Goal: Transaction & Acquisition: Book appointment/travel/reservation

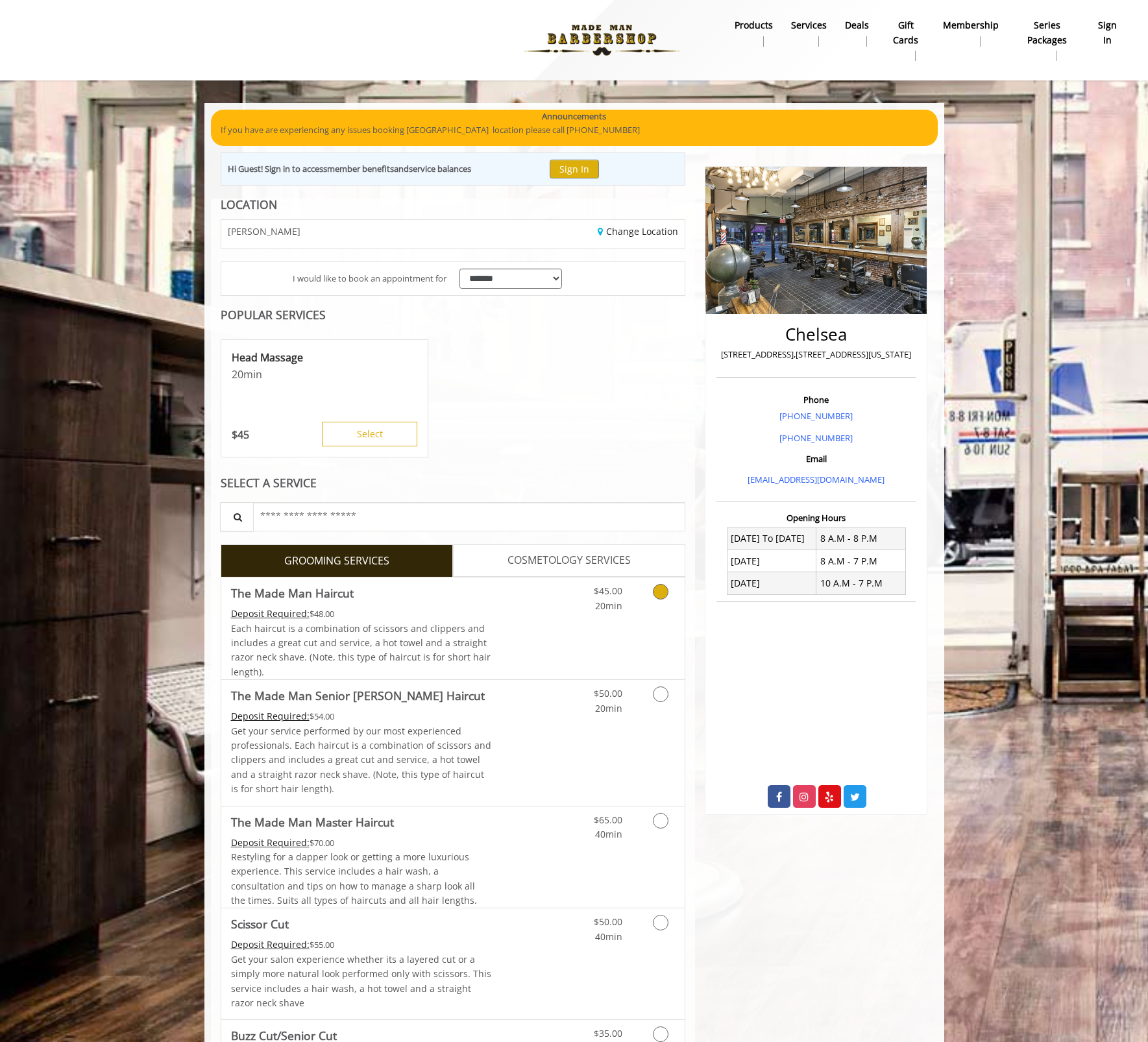
click at [349, 602] on Haircut "The Made Man Haircut" at bounding box center [292, 593] width 122 height 19
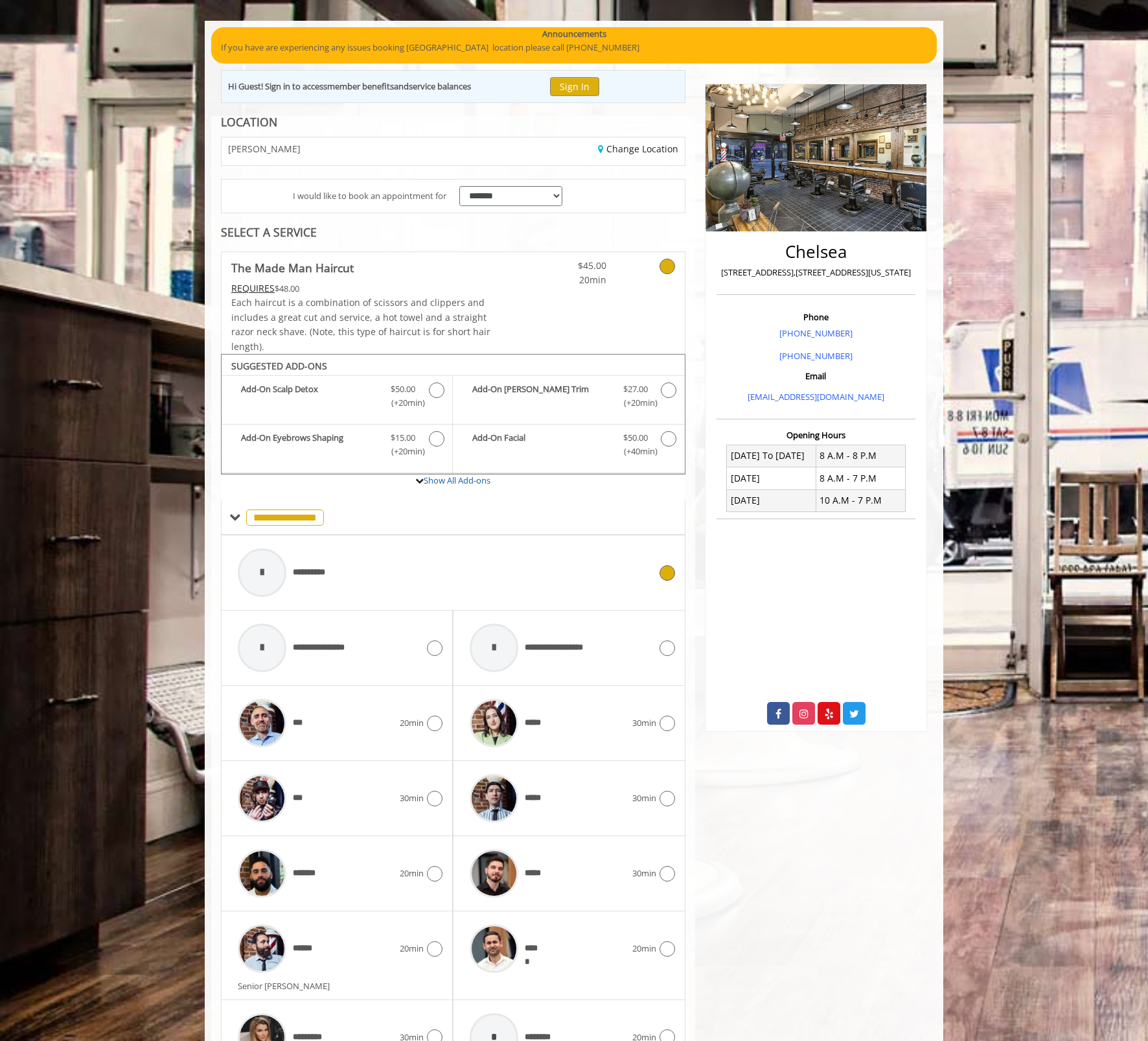
scroll to position [161, 0]
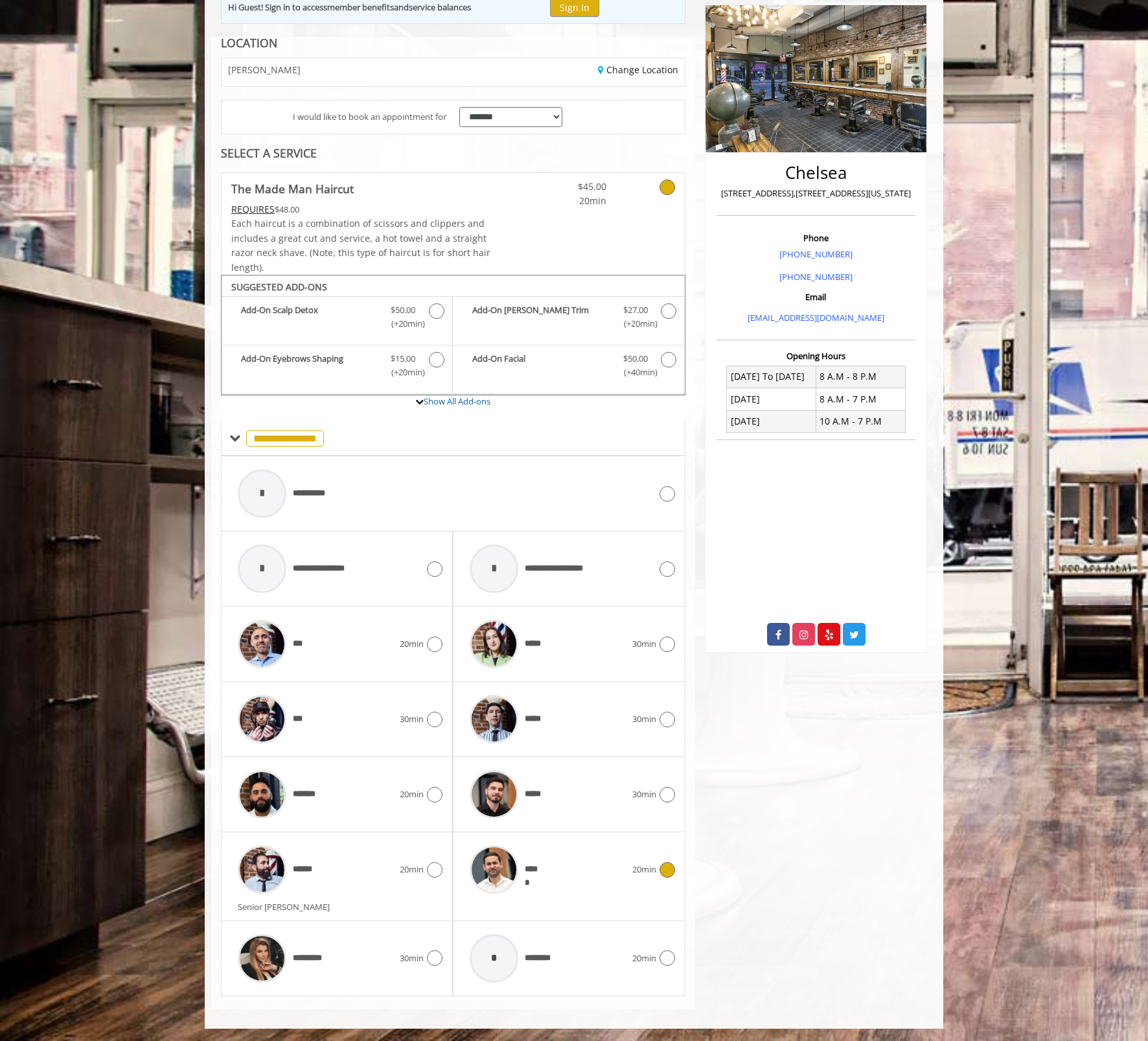
click at [595, 859] on div "*****" at bounding box center [547, 869] width 168 height 62
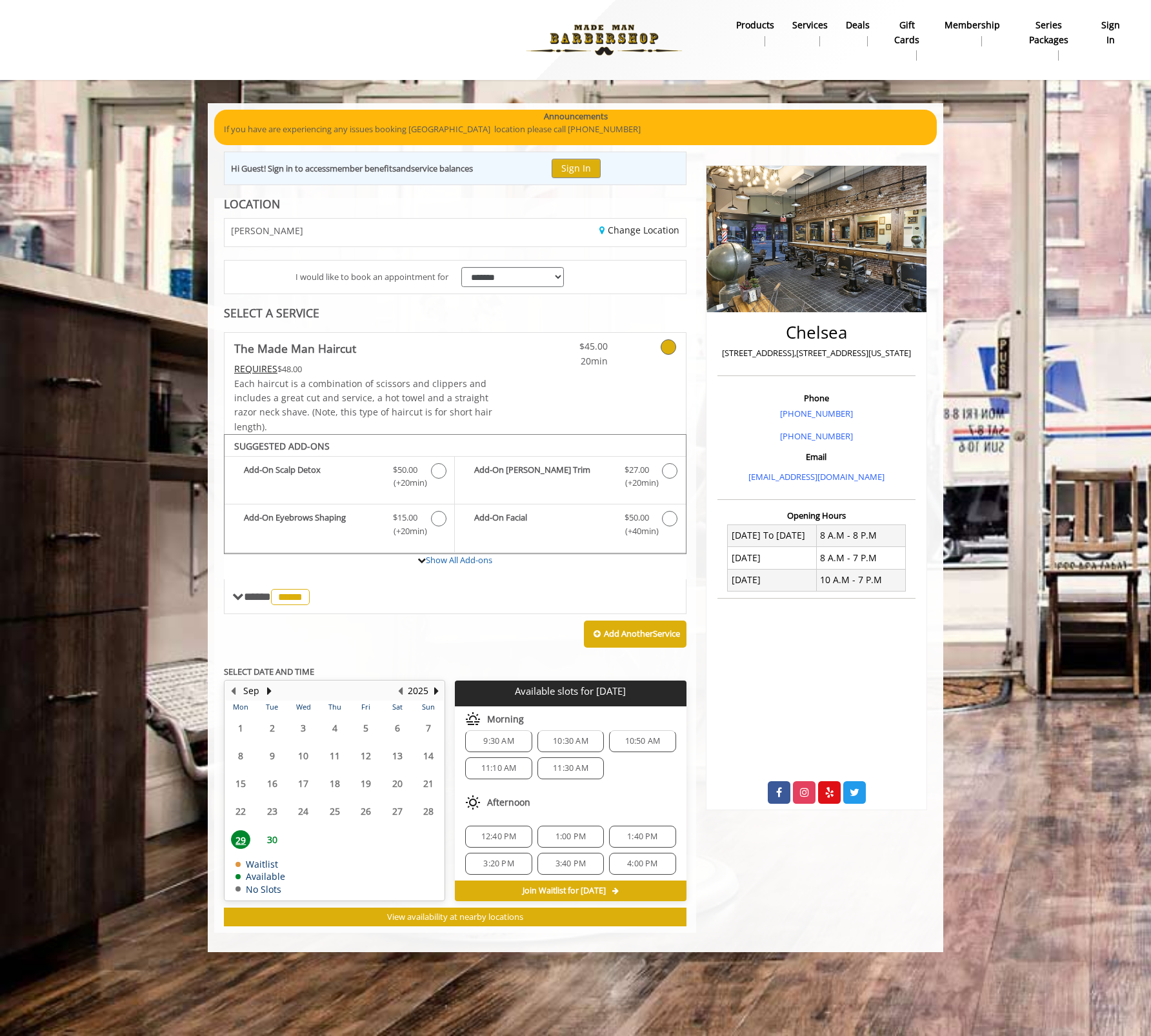
scroll to position [0, 0]
click at [276, 840] on span "30" at bounding box center [272, 839] width 19 height 18
click at [235, 837] on span "29" at bounding box center [240, 839] width 19 height 18
